Goal: Task Accomplishment & Management: Use online tool/utility

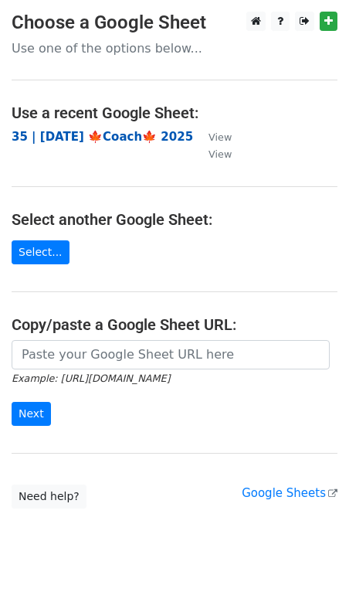
click at [89, 132] on strong "35 | SEPT 22 🍁Coach🍁 2025" at bounding box center [103, 137] width 182 height 14
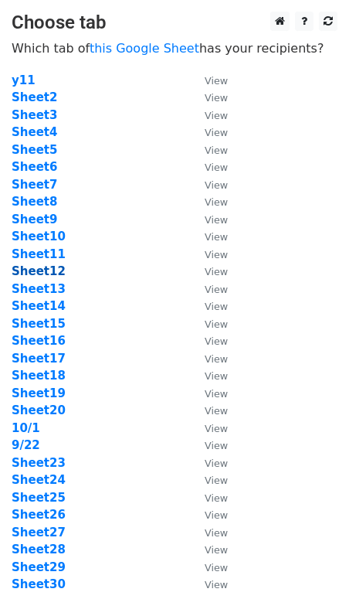
click at [47, 271] on strong "Sheet12" at bounding box center [39, 271] width 54 height 14
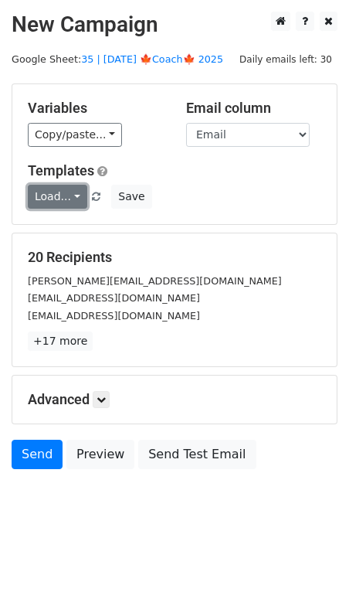
click at [57, 199] on link "Load..." at bounding box center [58, 197] width 60 height 24
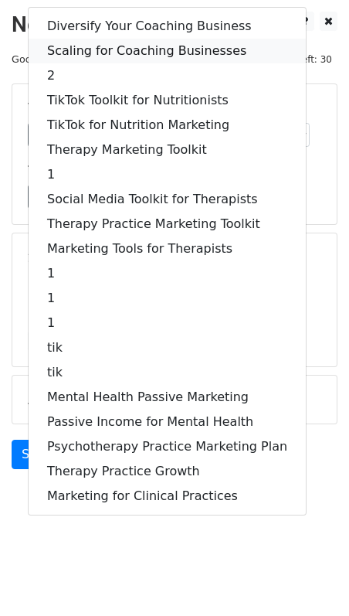
click at [113, 46] on link "Scaling for Coaching Businesses" at bounding box center [167, 51] width 277 height 25
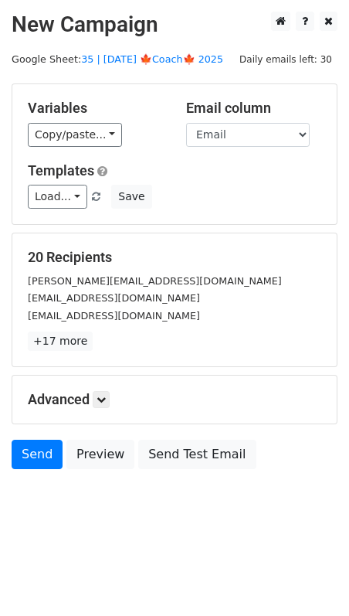
click at [100, 388] on div "Advanced Tracking Track Opens UTM Codes Track Clicks Filters Only include sprea…" at bounding box center [174, 400] width 325 height 48
click at [106, 395] on icon at bounding box center [101, 399] width 9 height 9
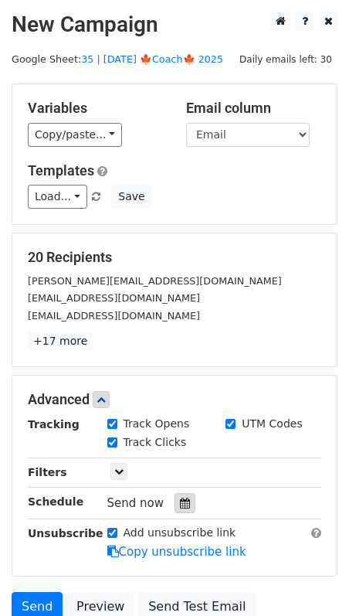
click at [178, 493] on div at bounding box center [185, 503] width 21 height 20
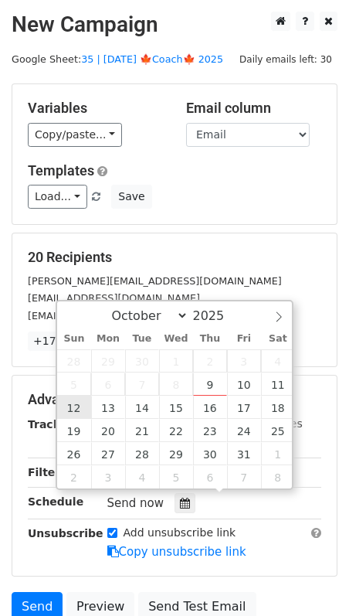
type input "2025-10-12 12:00"
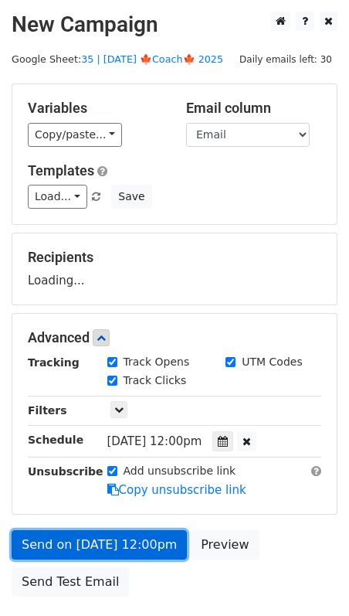
click at [98, 530] on link "Send on Oct 12 at 12:00pm" at bounding box center [99, 544] width 175 height 29
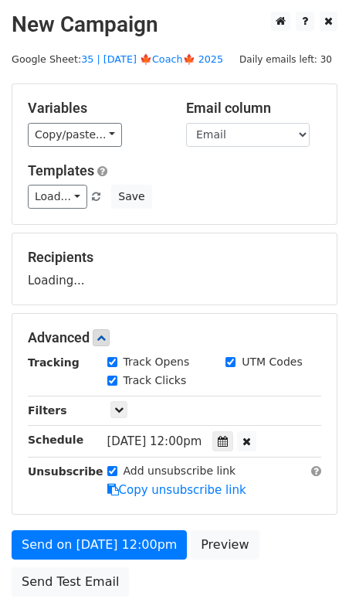
click at [90, 561] on div "Send on Oct 12 at 12:00pm Preview Send Test Email" at bounding box center [174, 567] width 349 height 74
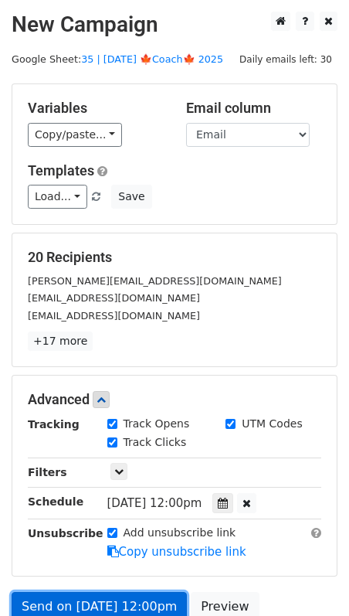
click at [61, 594] on link "Send on Oct 12 at 12:00pm" at bounding box center [99, 606] width 175 height 29
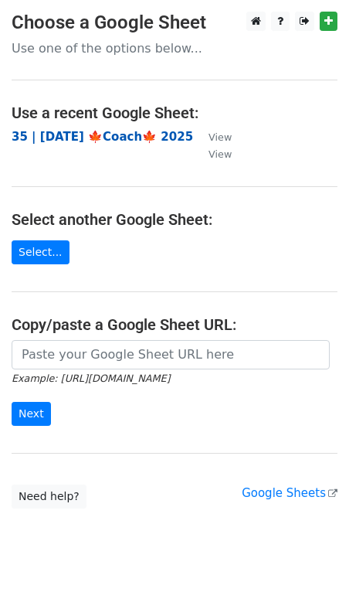
click at [155, 133] on strong "35 | [DATE] 🍁Coach🍁 2025" at bounding box center [103, 137] width 182 height 14
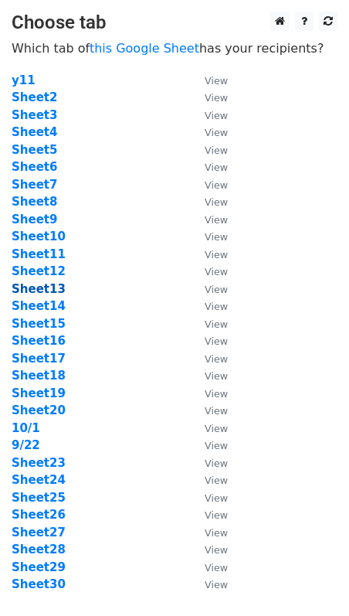
click at [52, 290] on strong "Sheet13" at bounding box center [39, 289] width 54 height 14
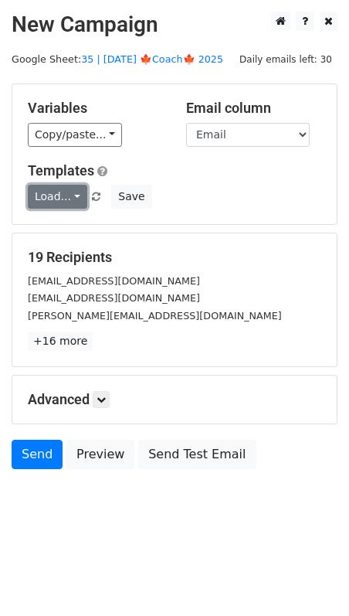
click at [53, 197] on link "Load..." at bounding box center [58, 197] width 60 height 24
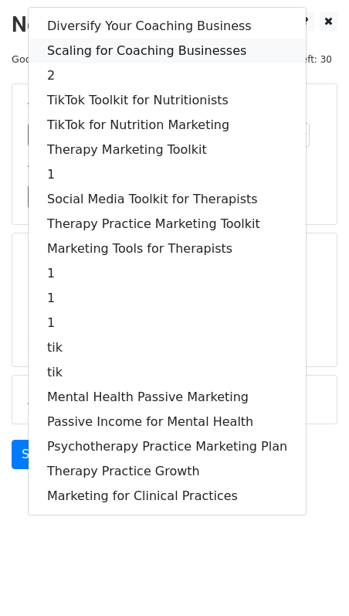
click at [108, 59] on link "Scaling for Coaching Businesses" at bounding box center [167, 51] width 277 height 25
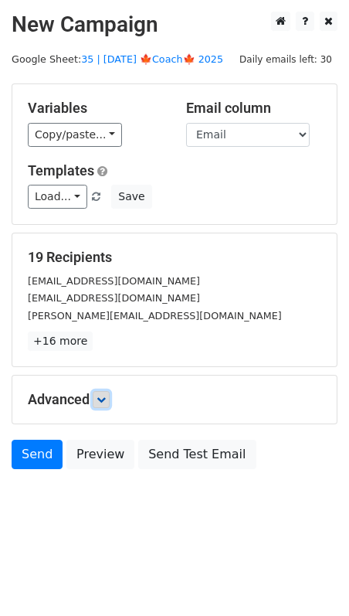
click at [101, 399] on icon at bounding box center [101, 399] width 9 height 9
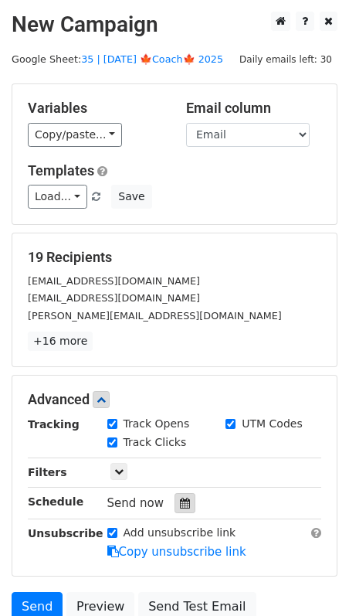
click at [175, 493] on div at bounding box center [185, 503] width 21 height 20
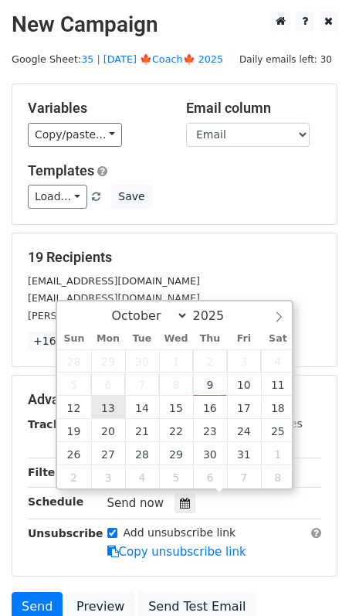
type input "2025-10-13 12:00"
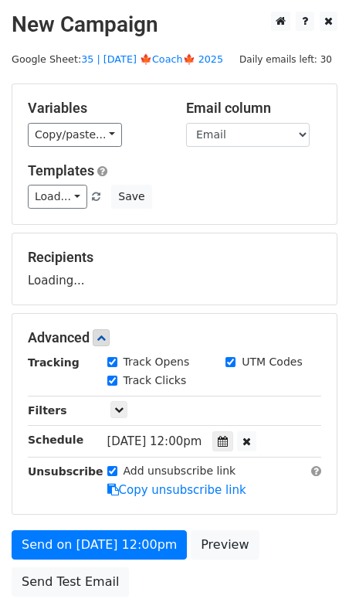
click at [104, 525] on form "Variables Copy/paste... {{Name}} {{Email}} Email column Name Email Templates Lo…" at bounding box center [175, 343] width 326 height 521
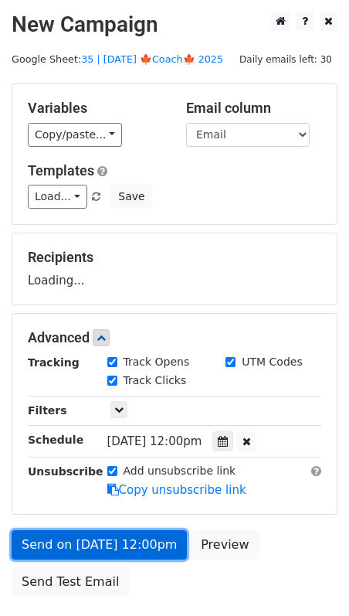
click at [90, 548] on link "Send on Oct 13 at 12:00pm" at bounding box center [99, 544] width 175 height 29
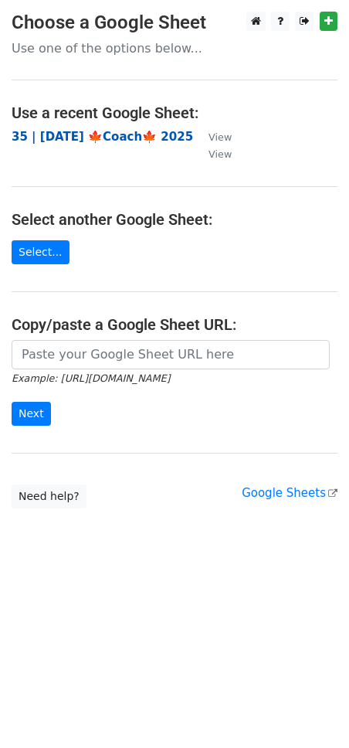
click at [114, 140] on strong "35 | [DATE] 🍁Coach🍁 2025" at bounding box center [103, 137] width 182 height 14
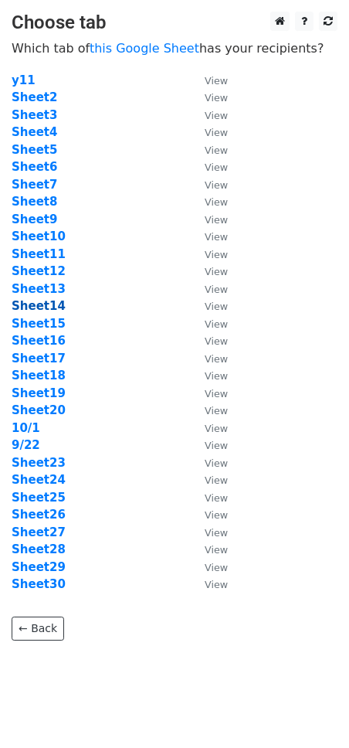
click at [49, 304] on strong "Sheet14" at bounding box center [39, 306] width 54 height 14
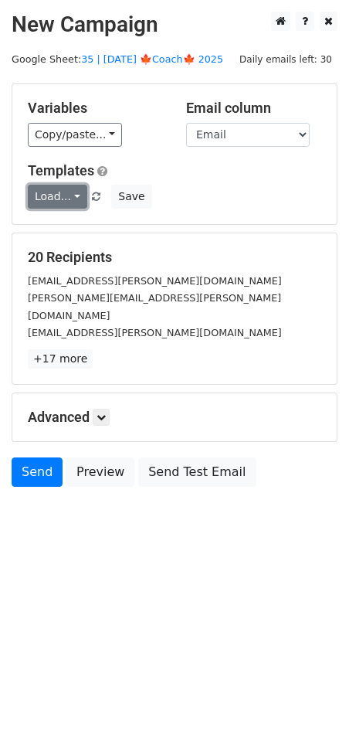
click at [66, 196] on link "Load..." at bounding box center [58, 197] width 60 height 24
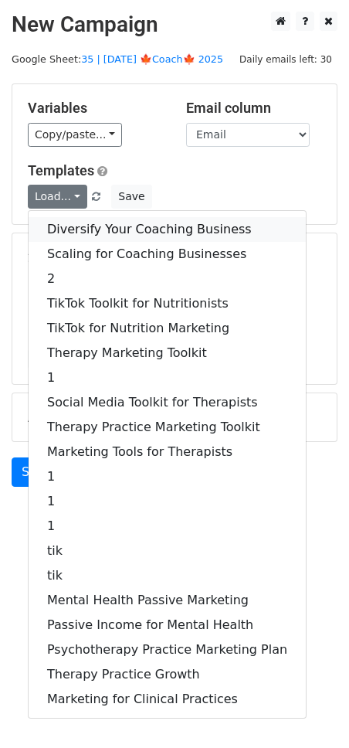
click at [85, 227] on link "Diversify Your Coaching Business" at bounding box center [167, 229] width 277 height 25
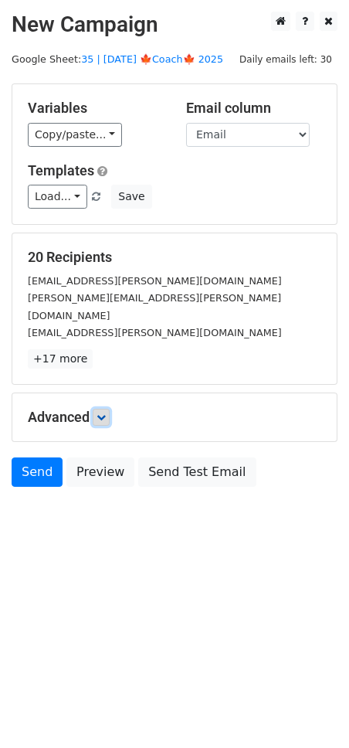
click at [99, 409] on link at bounding box center [101, 417] width 17 height 17
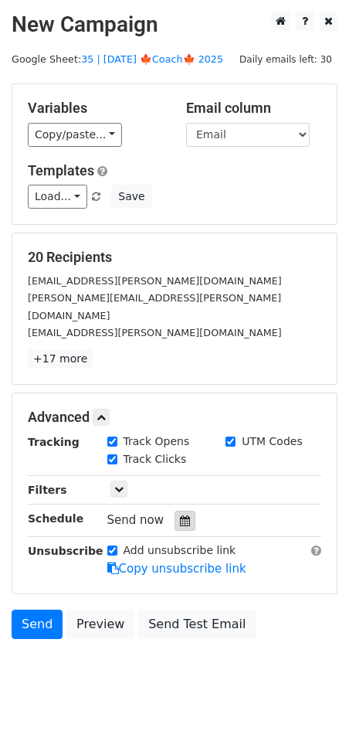
click at [183, 511] on div at bounding box center [185, 521] width 21 height 20
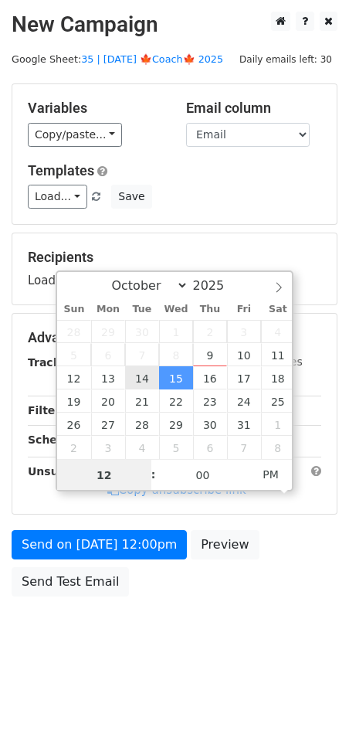
type input "2025-10-14 12:00"
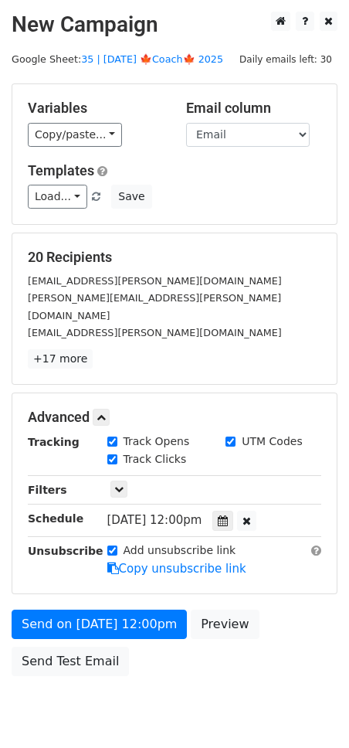
click at [131, 558] on form "Variables Copy/paste... {{Name}} {{Email}} Email column Name Email Templates Lo…" at bounding box center [175, 383] width 326 height 600
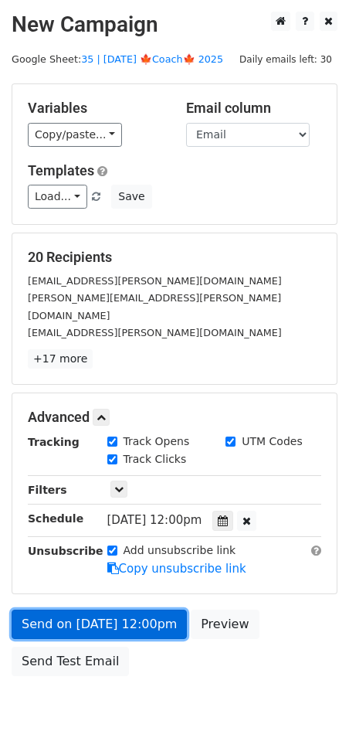
click at [74, 610] on link "Send on Oct 14 at 12:00pm" at bounding box center [99, 624] width 175 height 29
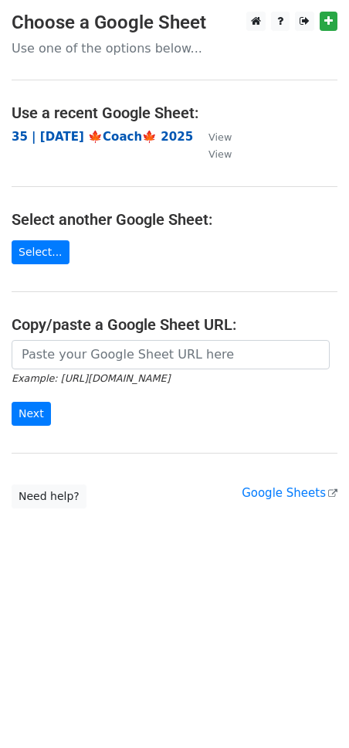
click at [122, 137] on strong "35 | [DATE] 🍁Coach🍁 2025" at bounding box center [103, 137] width 182 height 14
